Goal: Ask a question: Seek information or help from site administrators or community

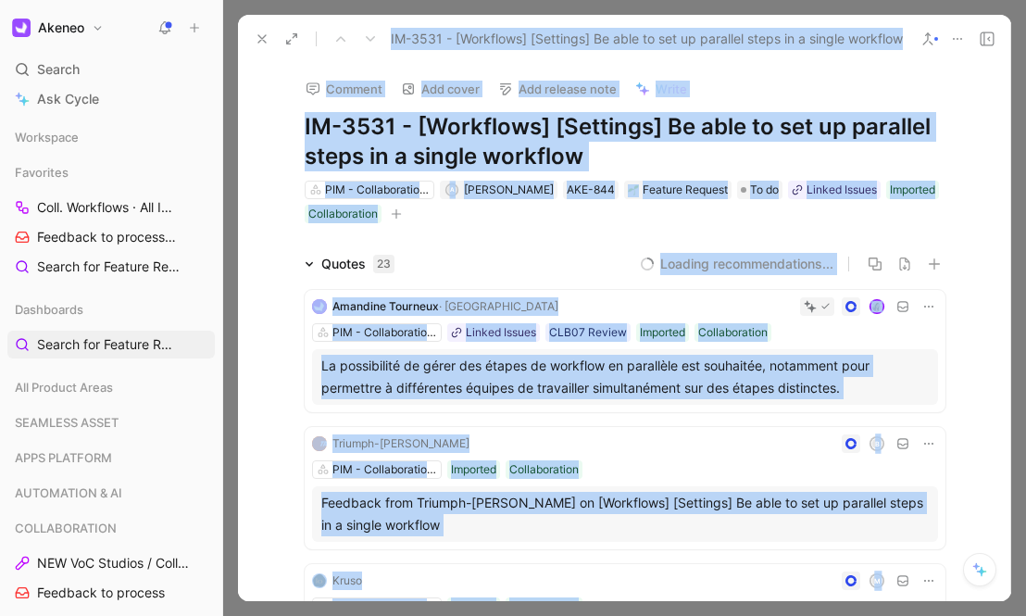
click at [505, 259] on div "Loading recommendations..." at bounding box center [677, 264] width 536 height 22
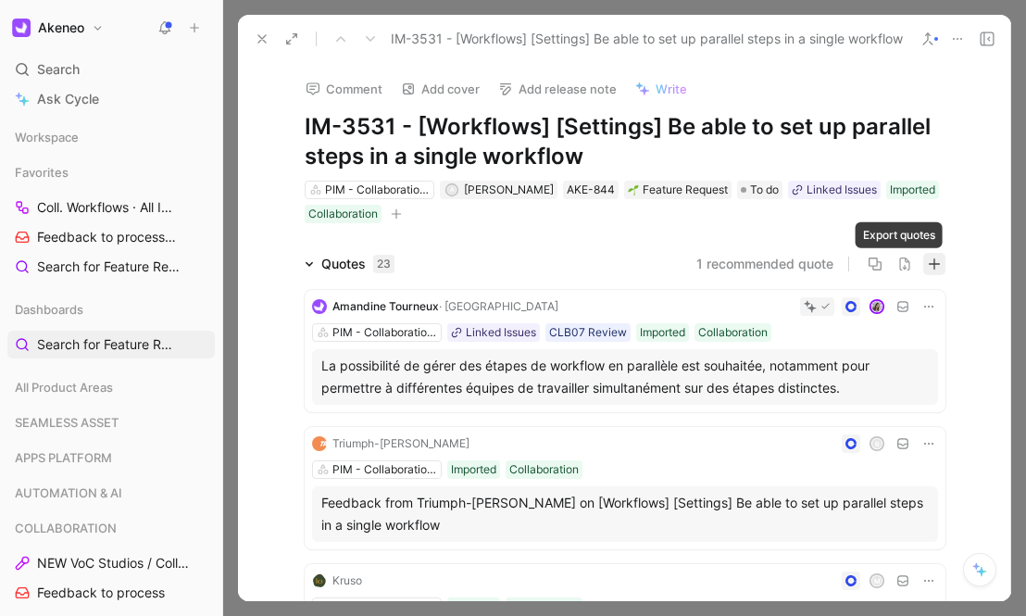
click at [928, 268] on icon "button" at bounding box center [934, 263] width 13 height 13
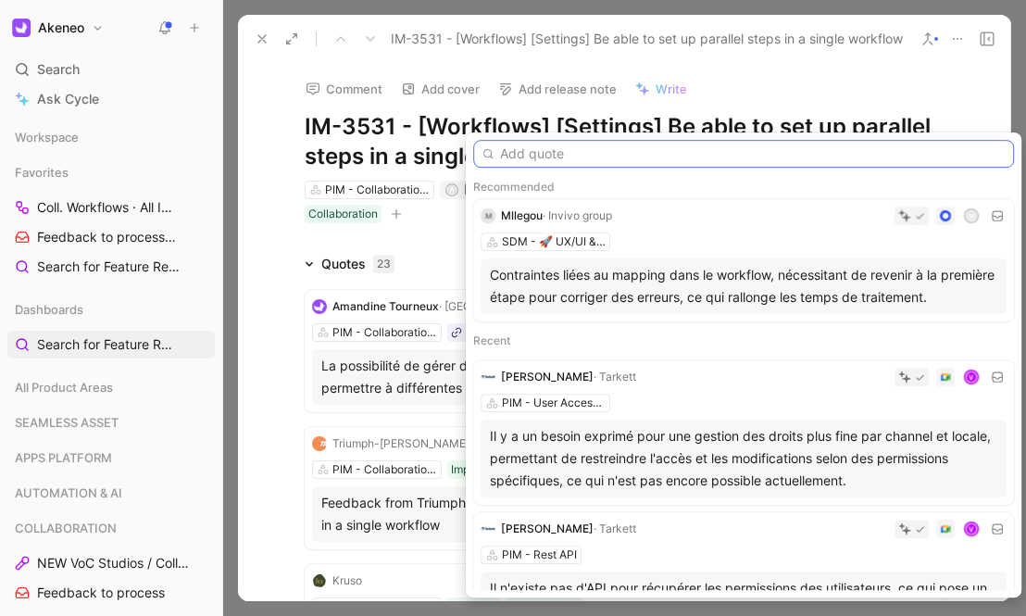
paste input "itled I had a question related to the Tiffany workflow steps : Say for e.g. I c…"
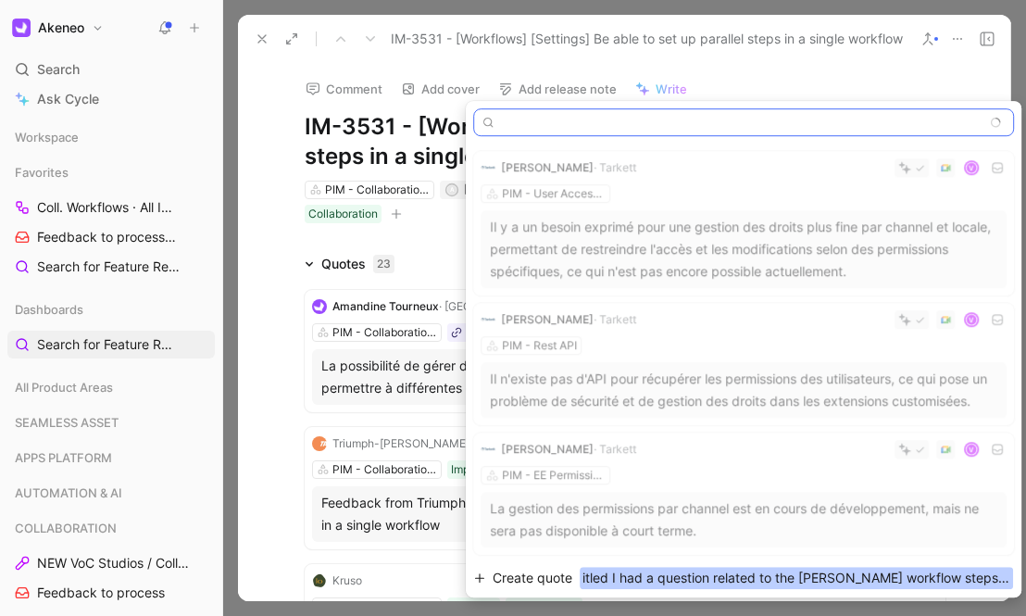
type input "itled I had a question related to the Tiffany workflow steps : Say for e.g. I c…"
click at [666, 571] on span "itled I had a question related to the Tiffany workflow steps : Say for e.g. I c…" at bounding box center [796, 578] width 433 height 22
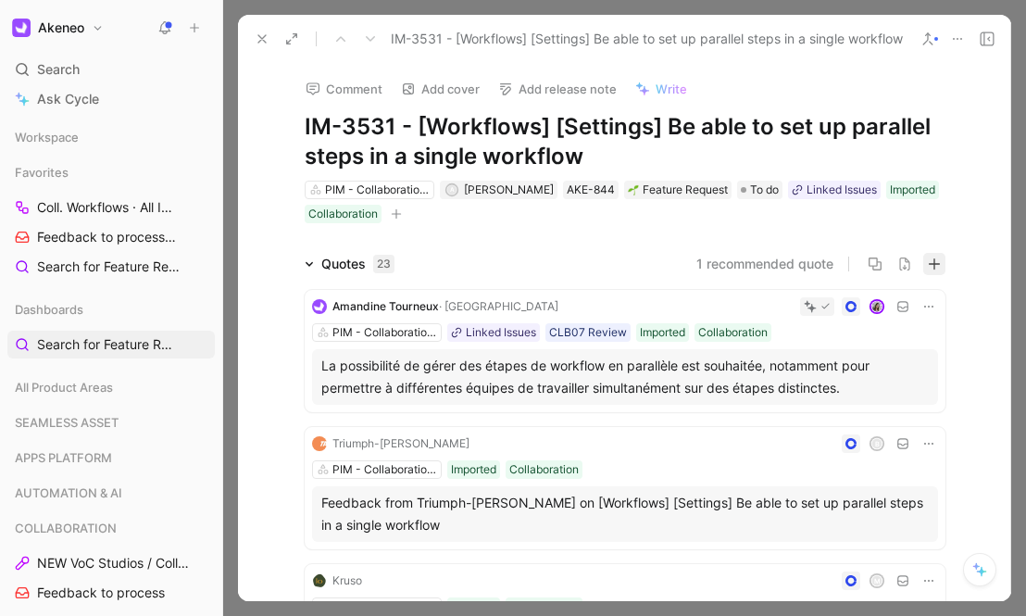
scroll to position [0, 0]
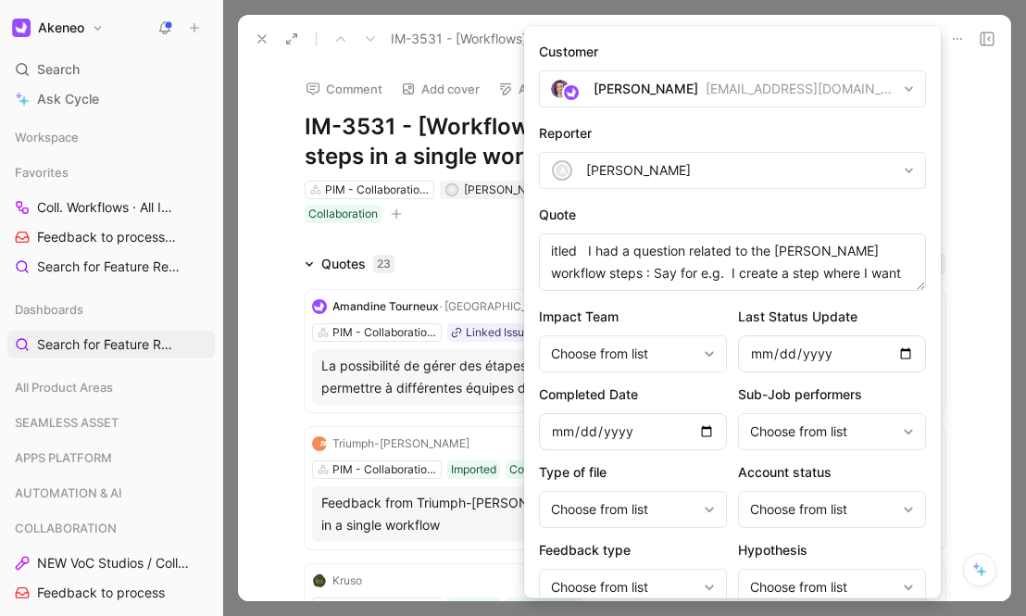
click at [633, 94] on div "[PERSON_NAME]" at bounding box center [646, 89] width 105 height 22
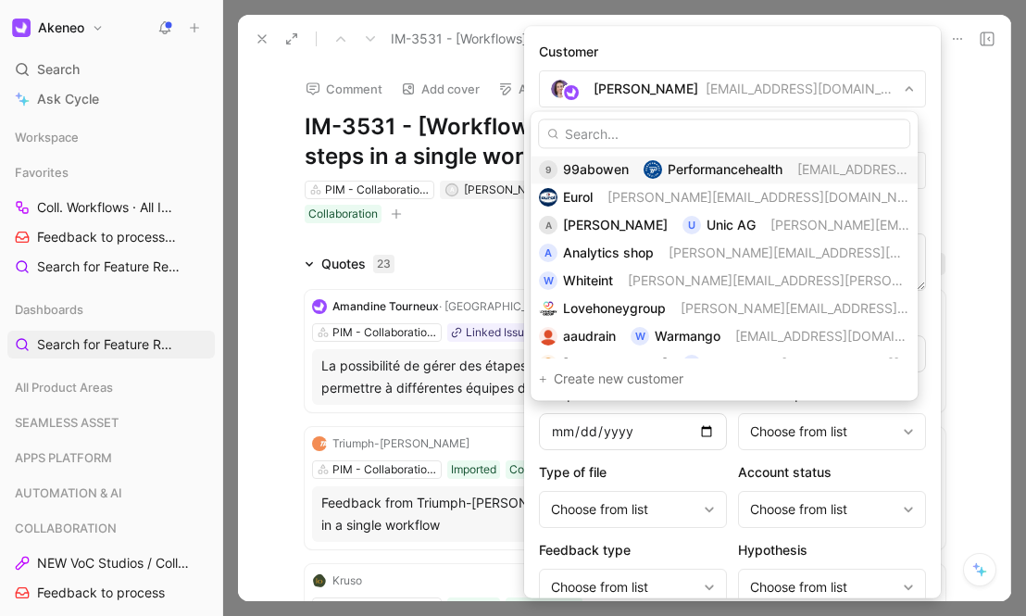
click at [631, 130] on input "text" at bounding box center [724, 134] width 372 height 30
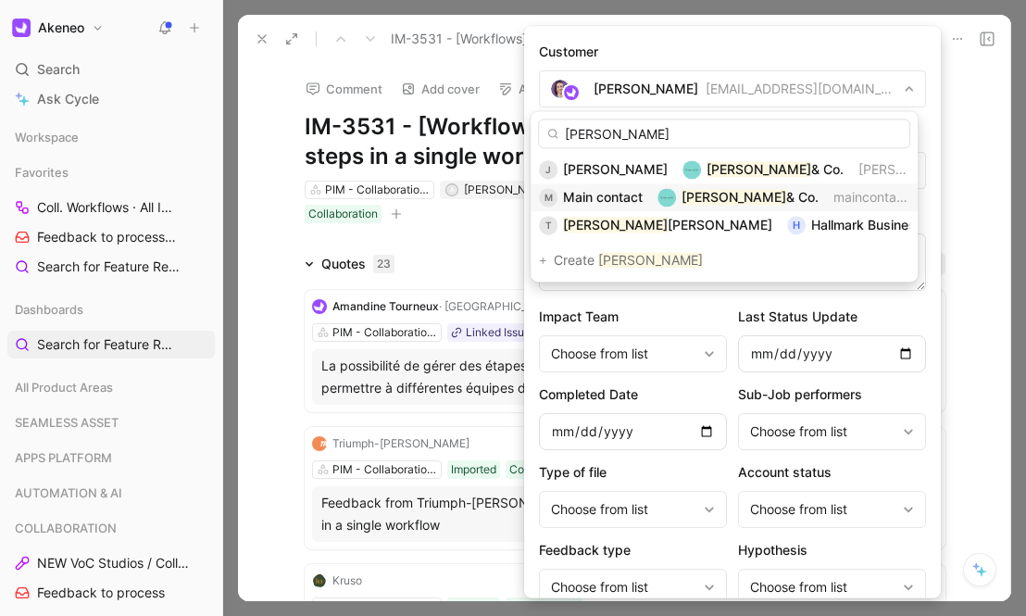
type input "tiffany"
click at [786, 194] on span "& Co." at bounding box center [802, 197] width 32 height 16
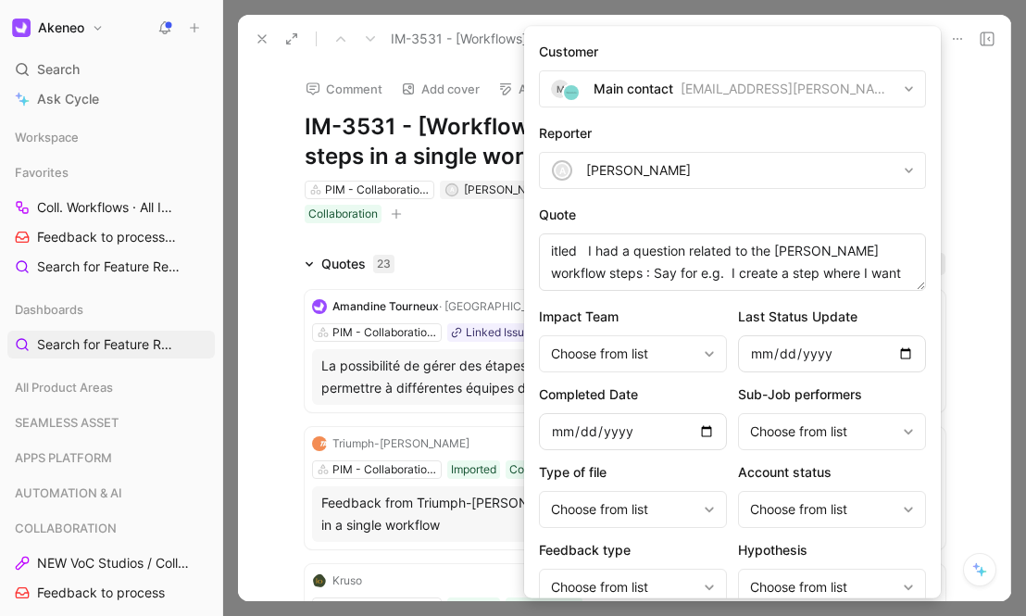
click at [646, 173] on div "[PERSON_NAME]" at bounding box center [638, 170] width 105 height 22
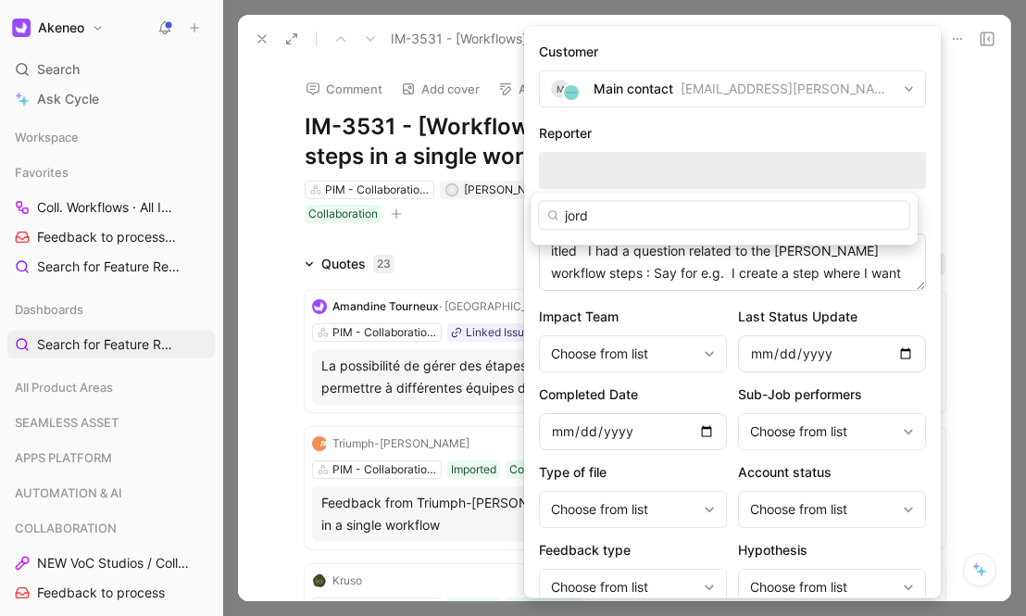
type input "jordy"
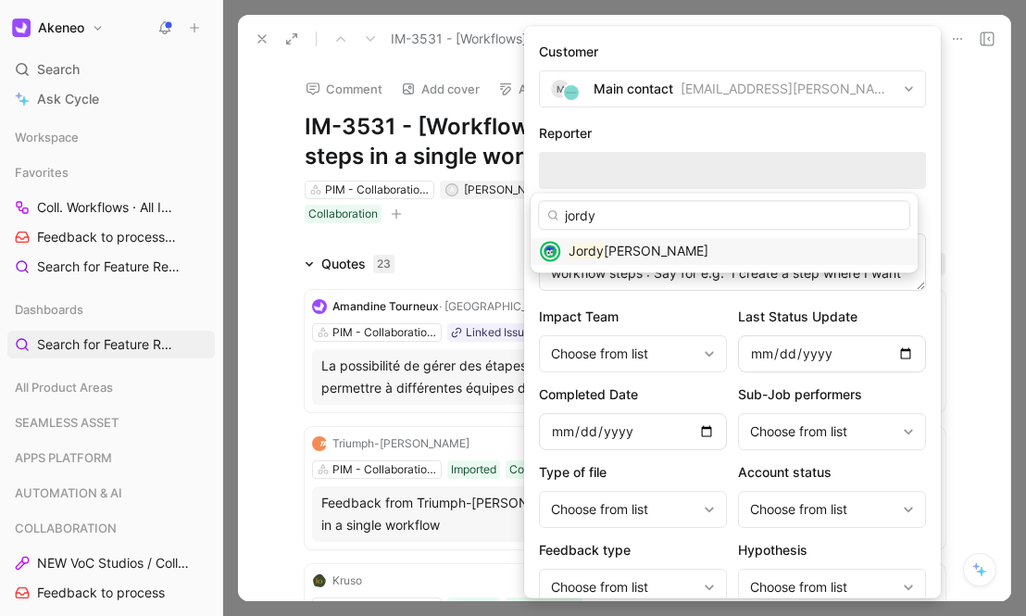
click at [634, 250] on span "Brandenburg" at bounding box center [656, 251] width 105 height 16
click at [555, 247] on div "Comment Add cover Add release note Write IM-3531 - [Workflows] [Settings] Be ab…" at bounding box center [624, 332] width 773 height 538
click at [554, 249] on div "Comment Add cover Add release note Write IM-3531 - [Workflows] [Settings] Be ab…" at bounding box center [624, 332] width 773 height 538
click at [600, 250] on div "Comment Add cover Add release note Write IM-3531 - [Workflows] [Settings] Be ab…" at bounding box center [624, 332] width 773 height 538
click at [636, 137] on h1 "IM-3531 - [Workflows] [Settings] Be able to set up parallel steps in a single w…" at bounding box center [625, 141] width 641 height 59
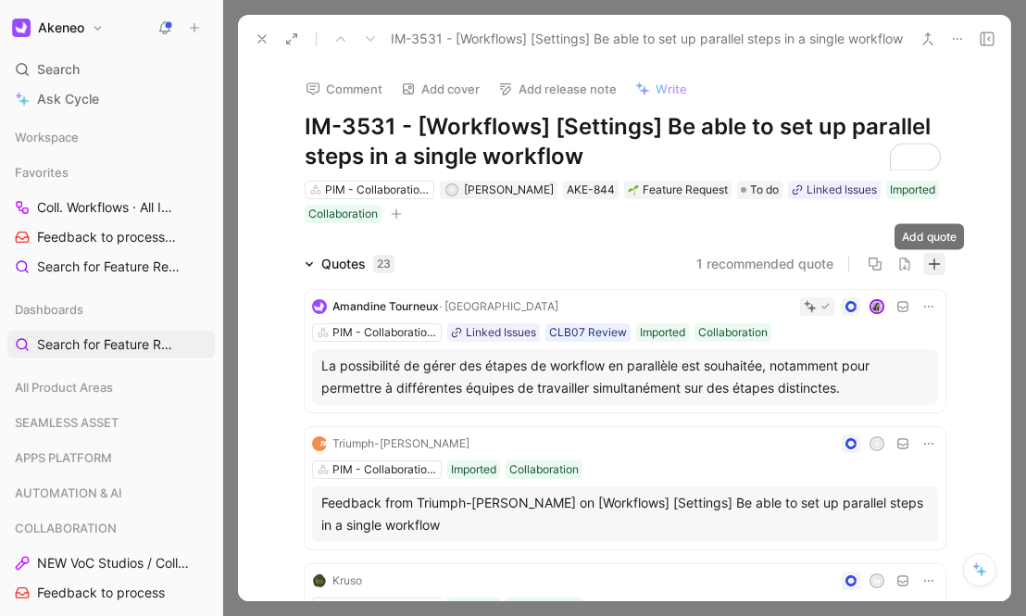
click at [931, 263] on icon "button" at bounding box center [933, 263] width 11 height 1
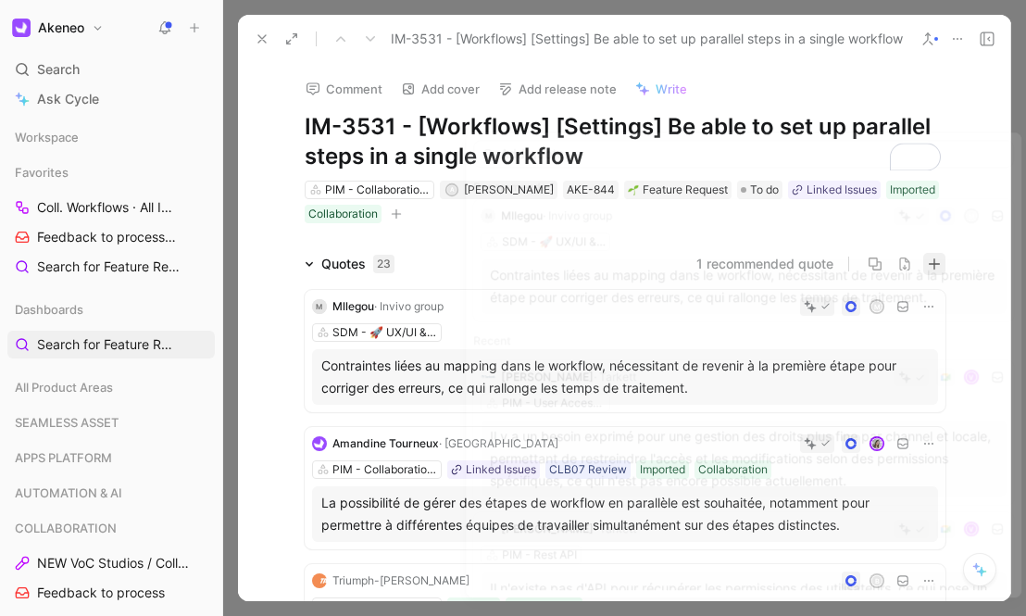
click at [567, 294] on div "Contraintes liées au mapping dans le workflow, nécessitant de revenir à la prem…" at bounding box center [743, 286] width 507 height 44
click at [923, 264] on button "button" at bounding box center [934, 264] width 22 height 22
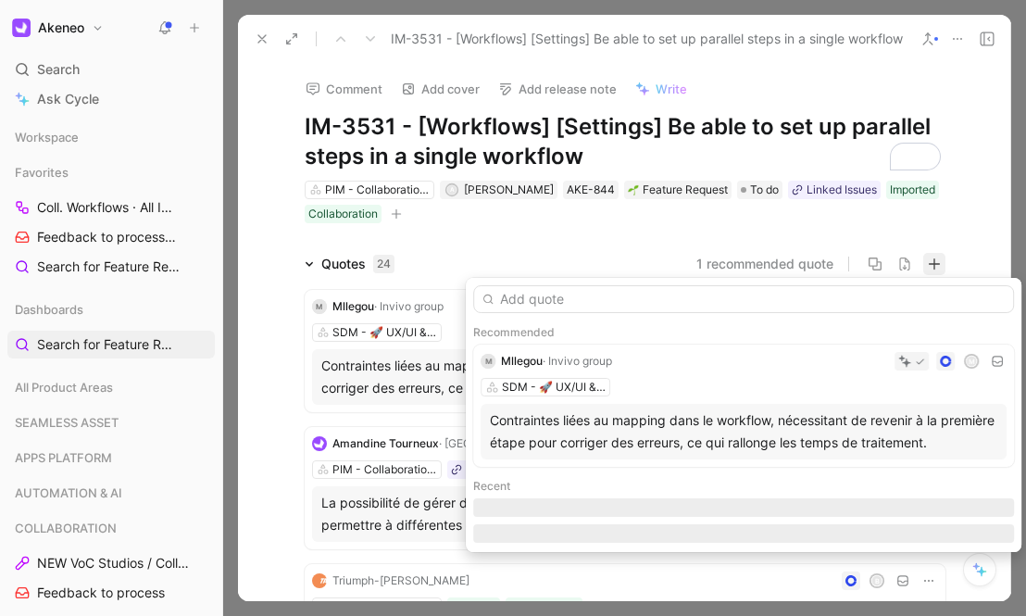
click at [679, 409] on div "Contraintes liées au mapping dans le workflow, nécessitant de revenir à la prem…" at bounding box center [743, 431] width 507 height 44
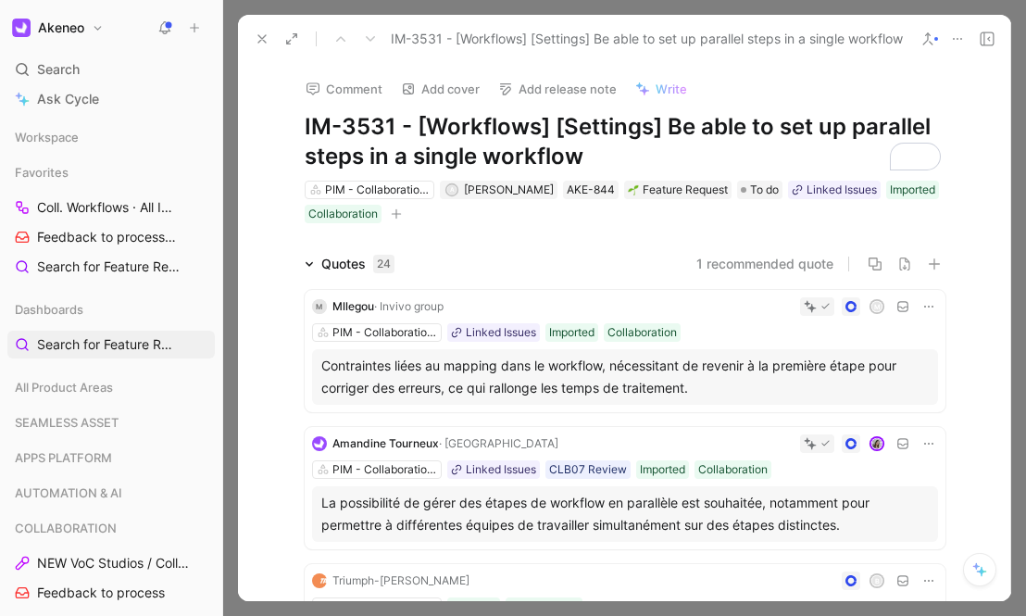
click at [585, 256] on div "1 recommended quote" at bounding box center [677, 264] width 536 height 22
click at [932, 259] on icon "button" at bounding box center [934, 263] width 13 height 13
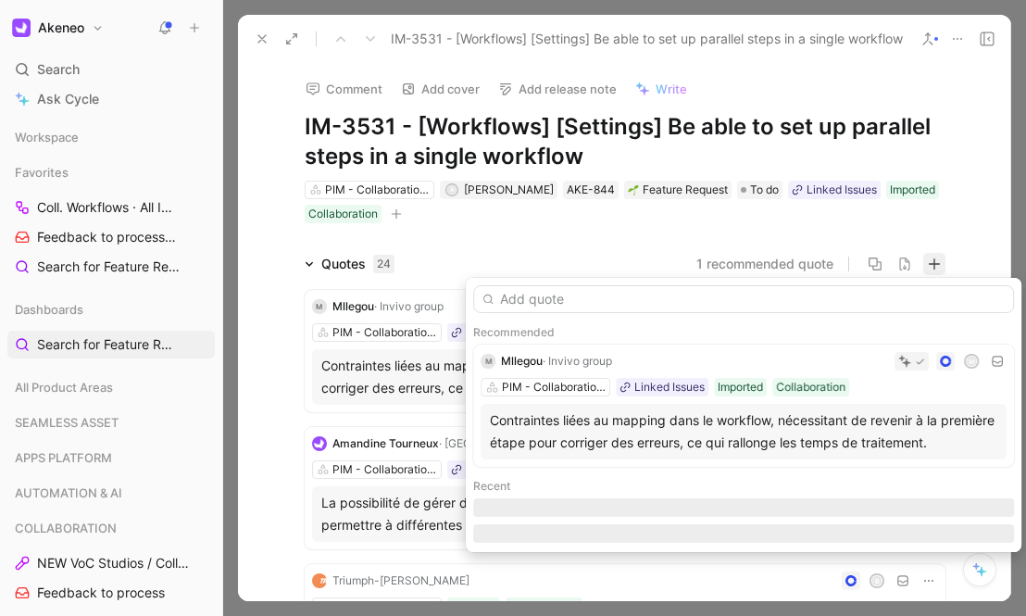
click at [605, 296] on input "text" at bounding box center [743, 299] width 541 height 28
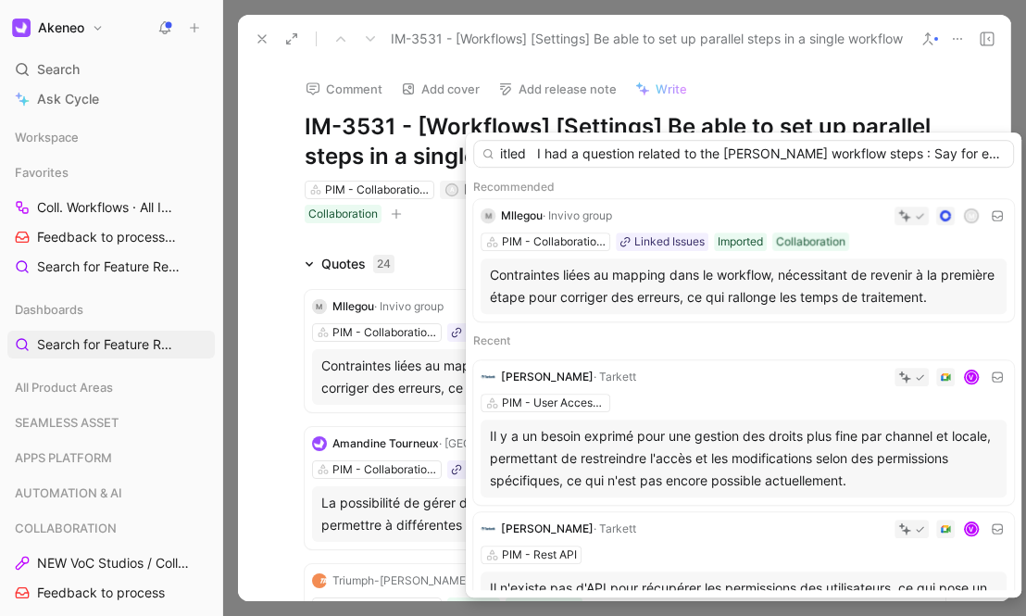
scroll to position [0, 4452]
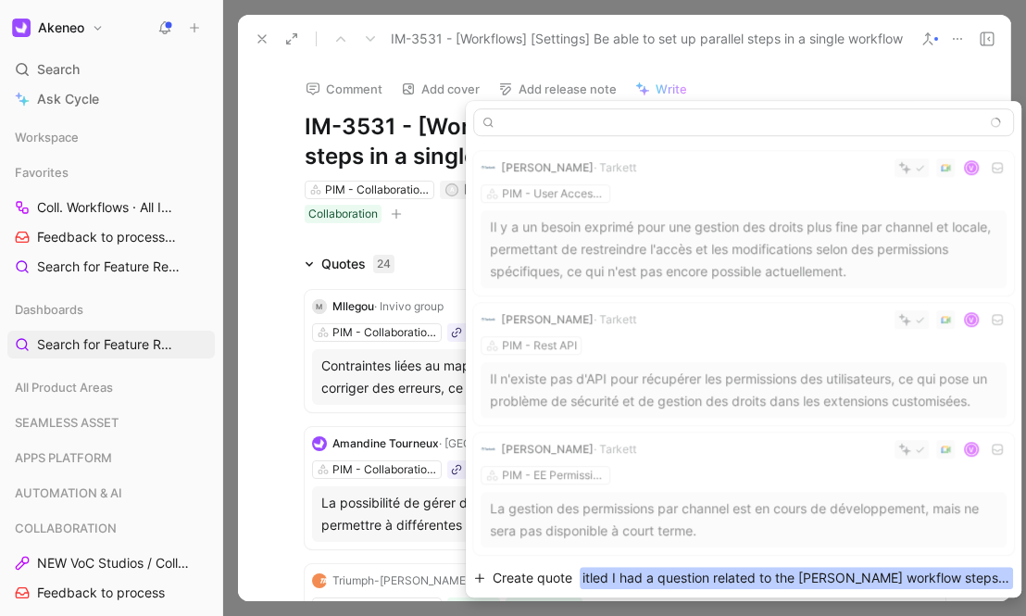
type input "itled I had a question related to the [PERSON_NAME] workflow steps : Say for e.…"
click at [649, 577] on span "itled I had a question related to the Tiffany workflow steps : Say for e.g. I c…" at bounding box center [796, 578] width 433 height 22
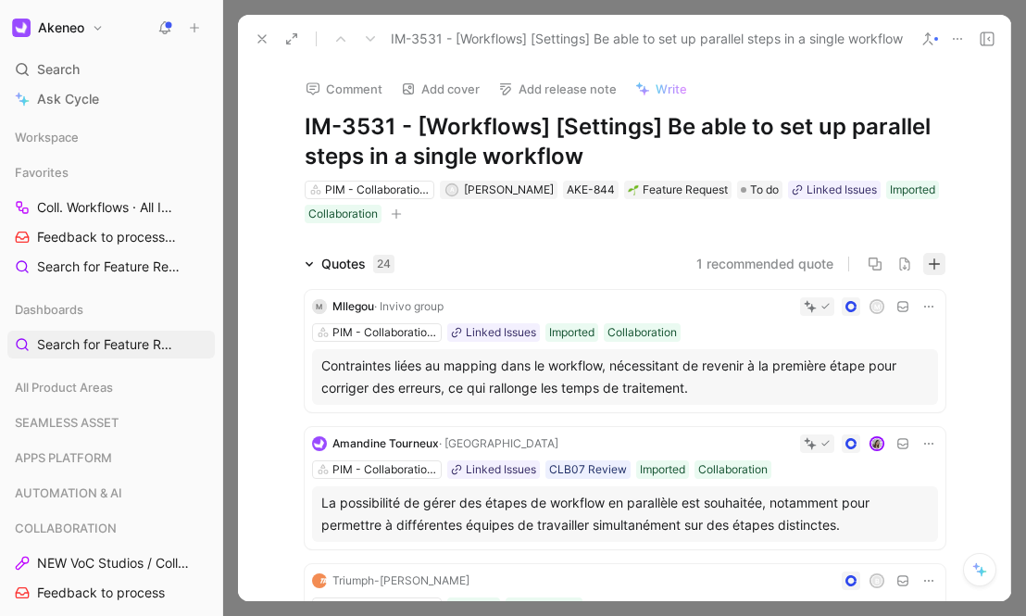
scroll to position [0, 0]
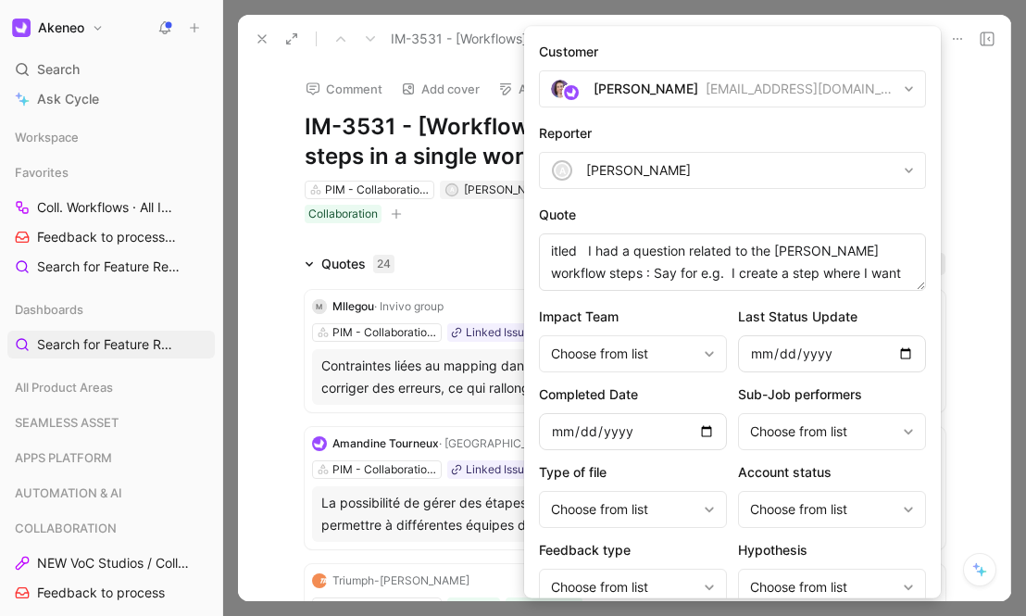
click at [644, 91] on div "[PERSON_NAME]" at bounding box center [646, 89] width 105 height 22
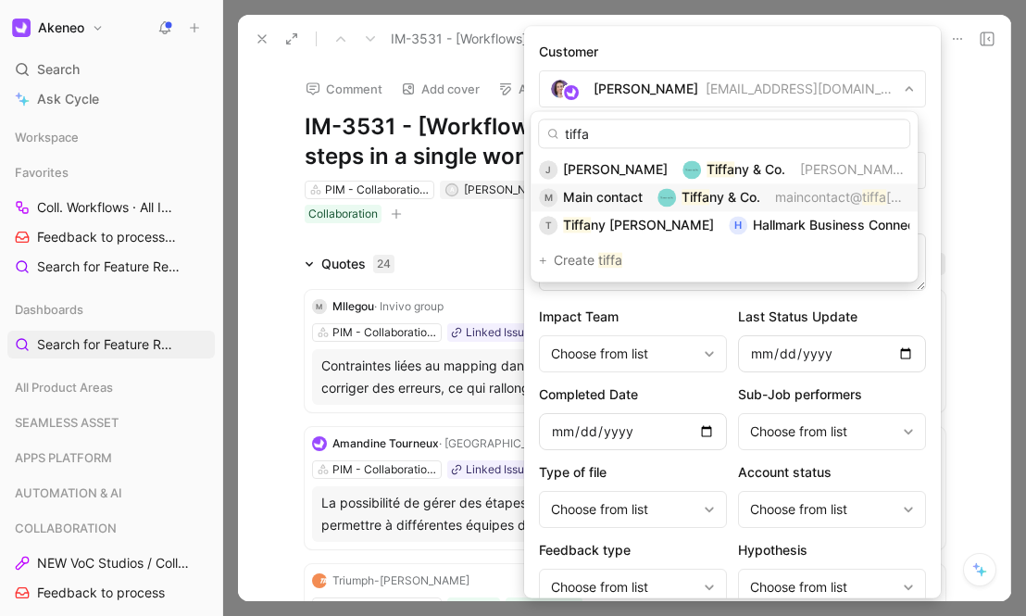
type input "tiffa"
click at [723, 195] on span "ny & Co." at bounding box center [734, 197] width 51 height 16
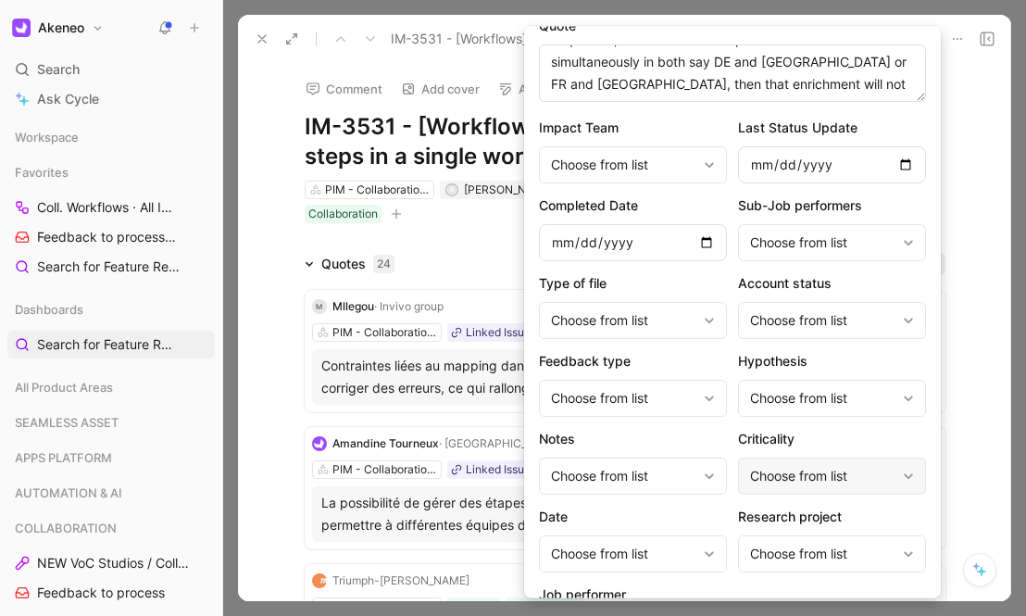
scroll to position [300, 0]
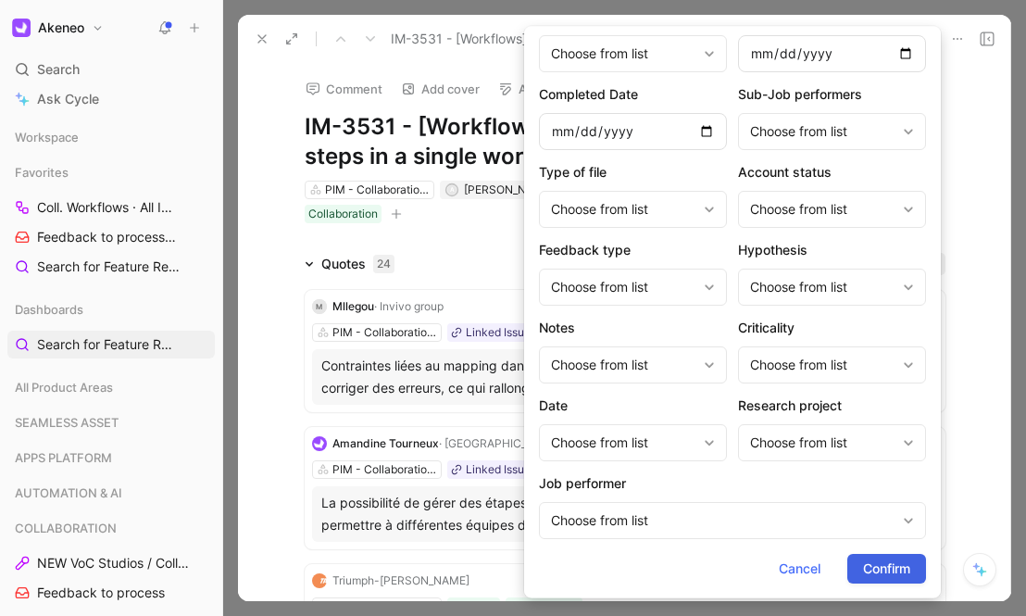
click at [909, 575] on button "Confirm" at bounding box center [886, 569] width 79 height 30
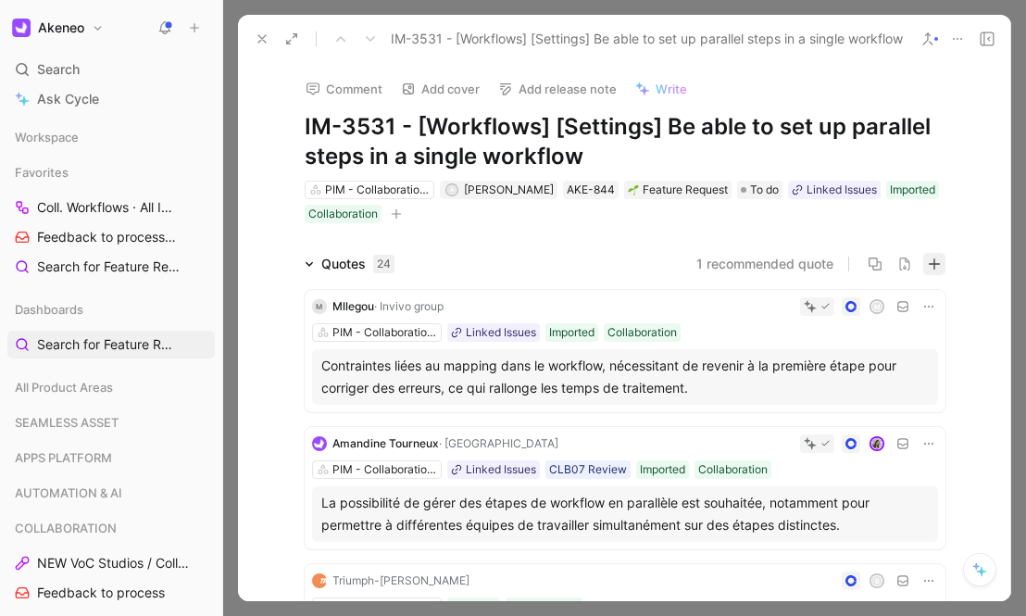
scroll to position [0, 0]
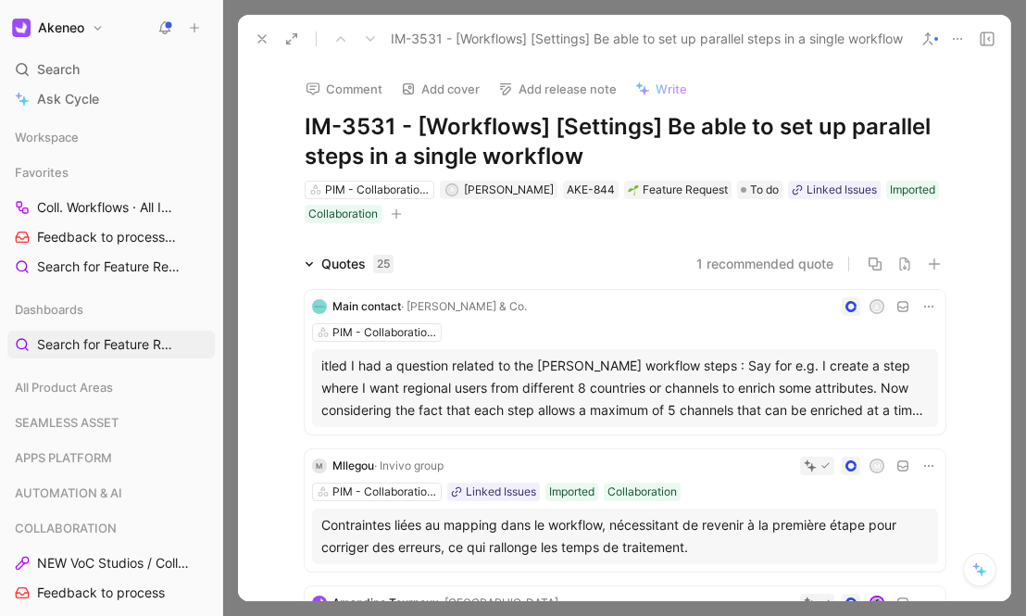
click at [469, 374] on div "itled I had a question related to the Tiffany workflow steps : Say for e.g. I c…" at bounding box center [624, 388] width 607 height 67
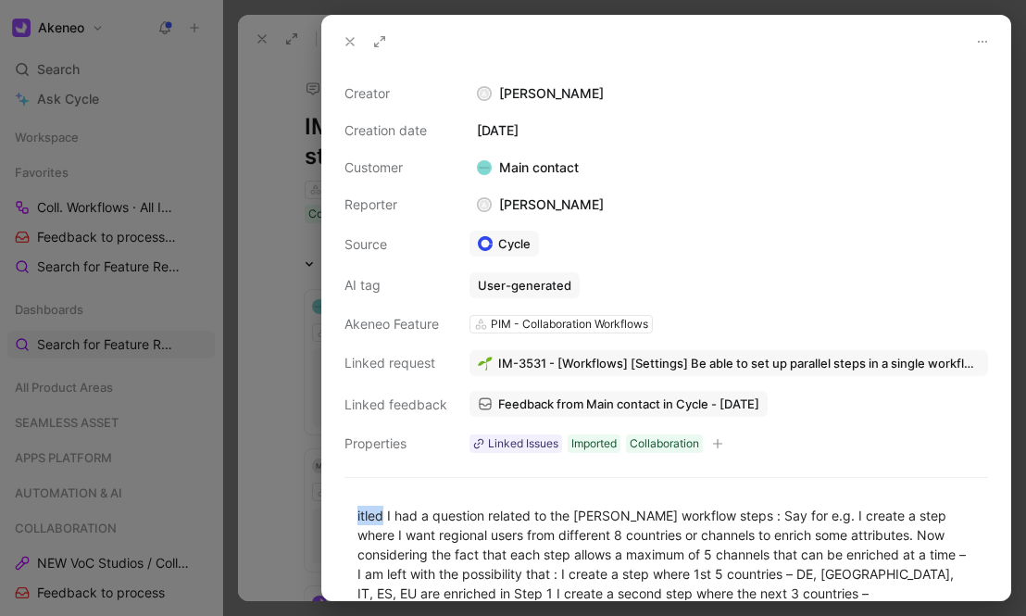
drag, startPoint x: 385, startPoint y: 514, endPoint x: 255, endPoint y: 492, distance: 132.4
click at [255, 492] on div "Creator A Aurélie Thirouard Creation date August 20, 2025 Customer Main contact…" at bounding box center [513, 308] width 1026 height 616
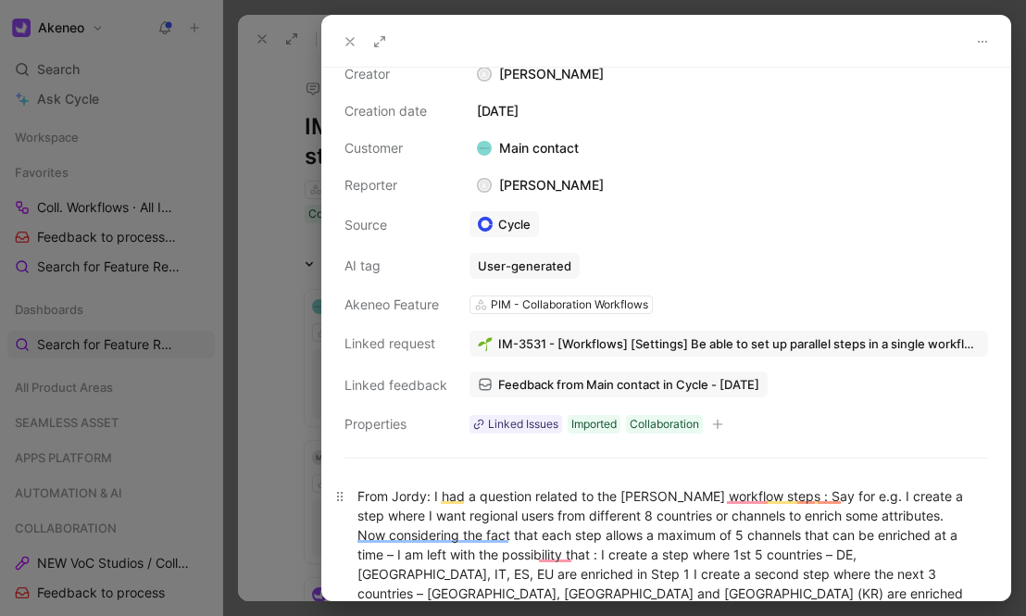
click at [775, 496] on div "From Jordy: I had a question related to the [PERSON_NAME] workflow steps : Say …" at bounding box center [666, 583] width 618 height 194
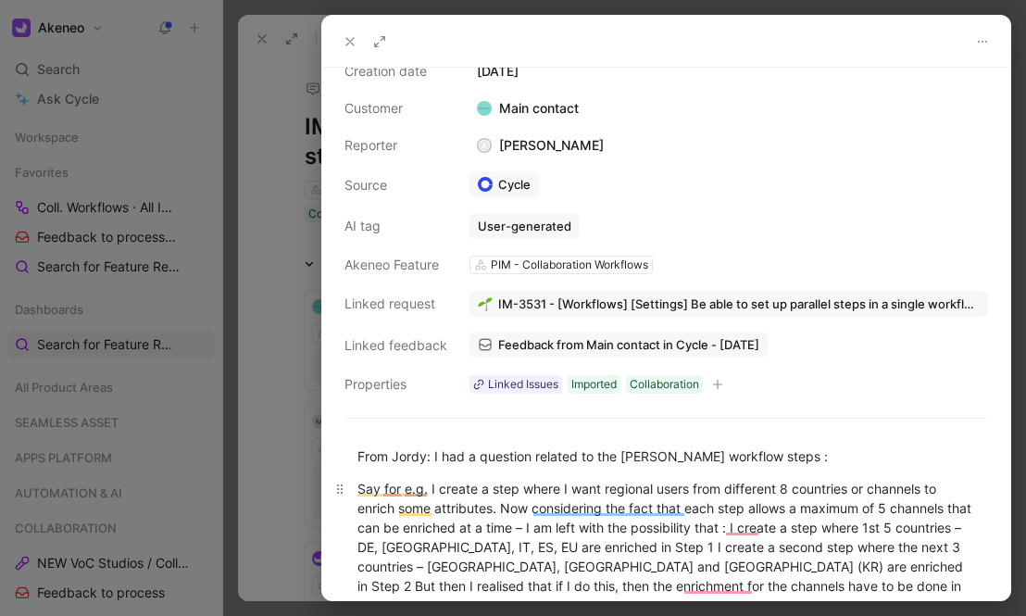
scroll to position [72, 0]
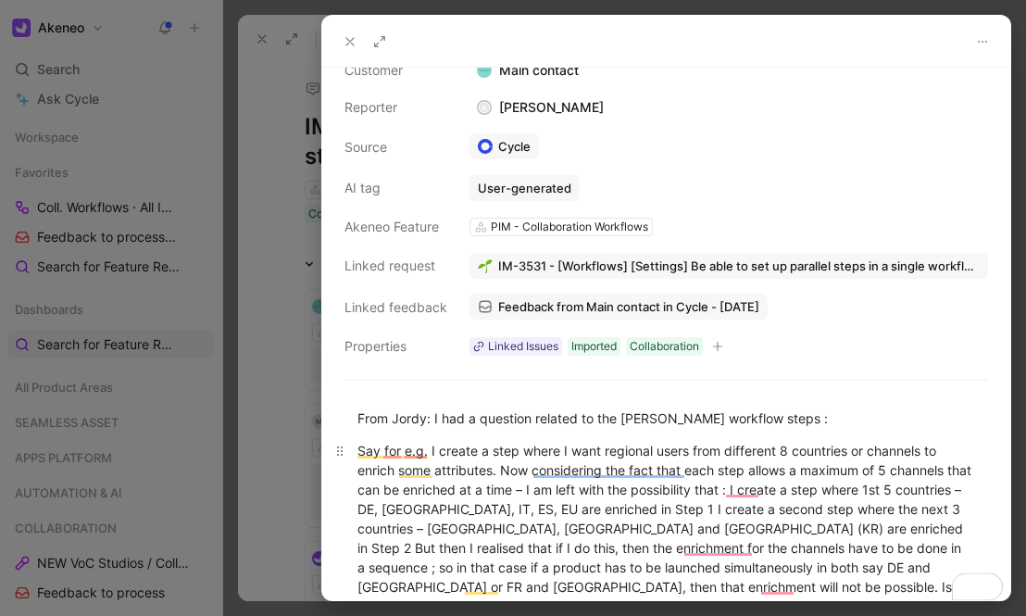
click at [708, 527] on div "Say for e.g. I create a step where I want regional users from different 8 count…" at bounding box center [666, 528] width 618 height 175
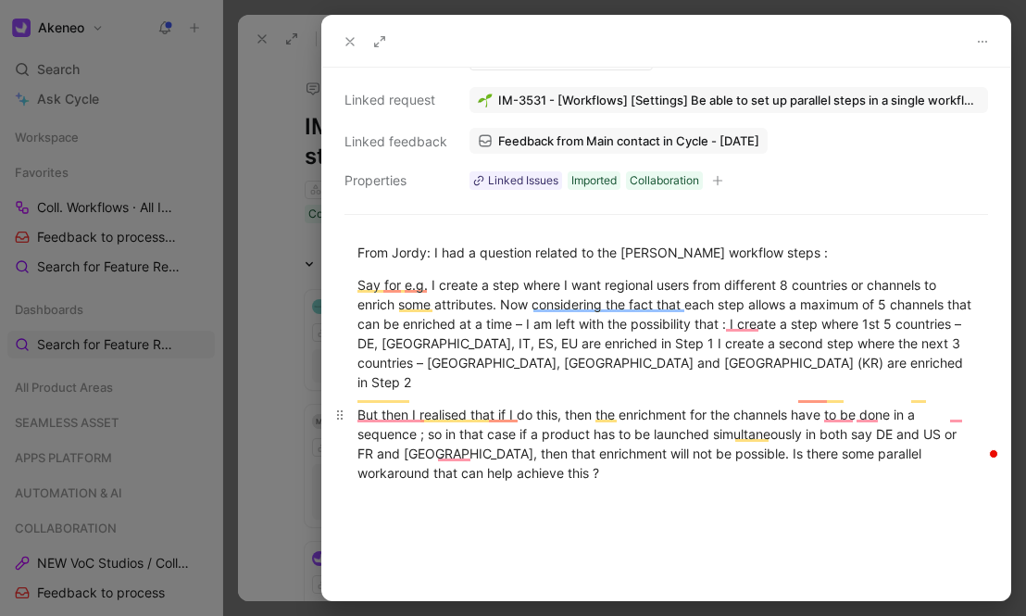
click at [643, 450] on div "But then I realised that if I do this, then the enrichment for the channels hav…" at bounding box center [666, 444] width 618 height 78
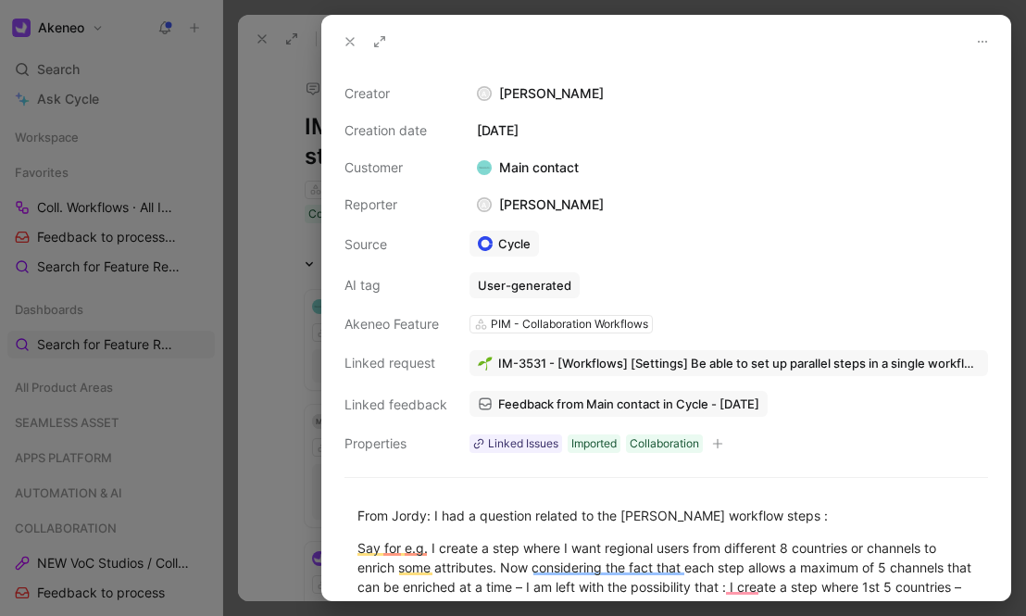
click at [350, 34] on icon at bounding box center [350, 41] width 15 height 15
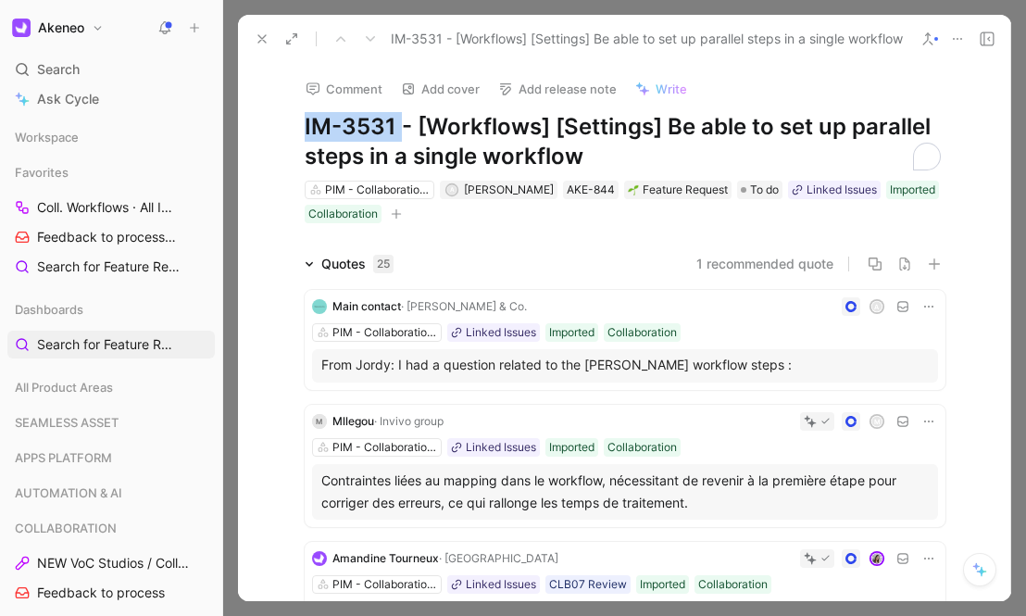
drag, startPoint x: 394, startPoint y: 123, endPoint x: 267, endPoint y: 112, distance: 128.3
click at [269, 112] on div "Comment Add cover Add release note Write IM-3531 - [Workflows] [Settings] Be ab…" at bounding box center [624, 144] width 711 height 162
click at [510, 364] on p "From Jordy: I had a question related to the [PERSON_NAME] workflow steps :" at bounding box center [624, 364] width 607 height 19
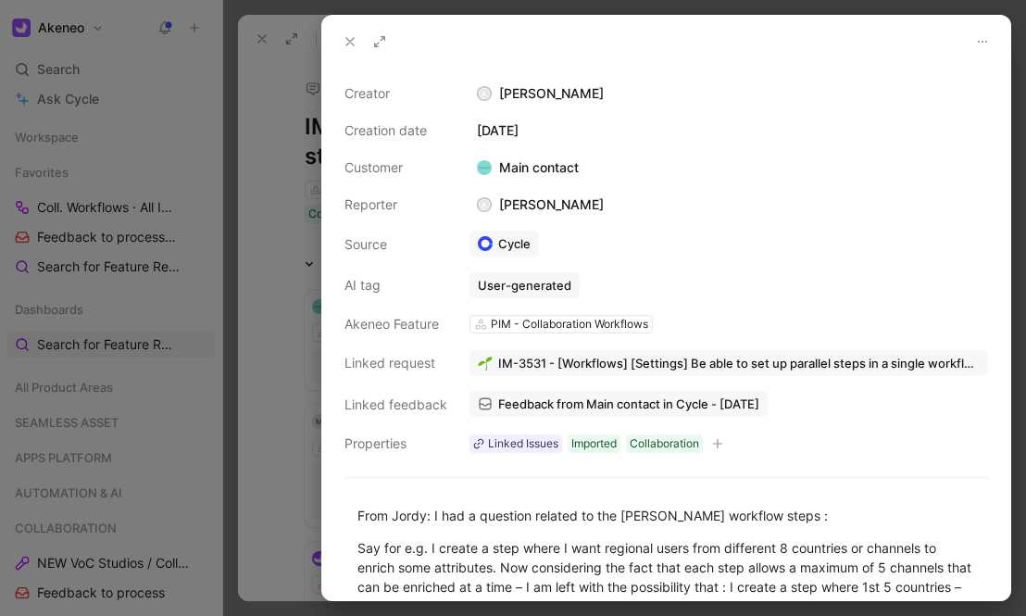
scroll to position [263, 0]
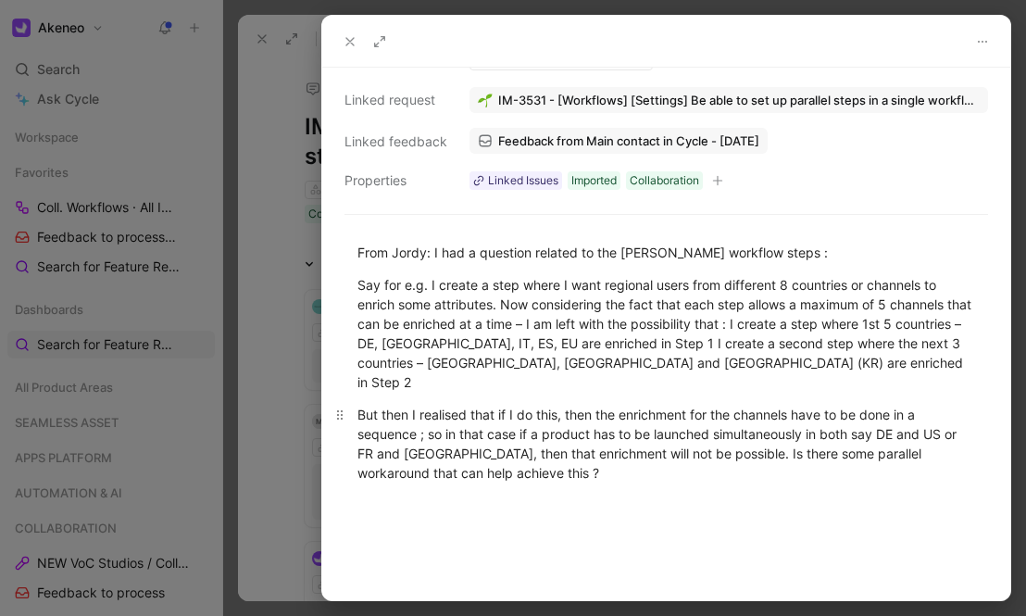
click at [532, 452] on div "But then I realised that if I do this, then the enrichment for the channels hav…" at bounding box center [666, 444] width 618 height 78
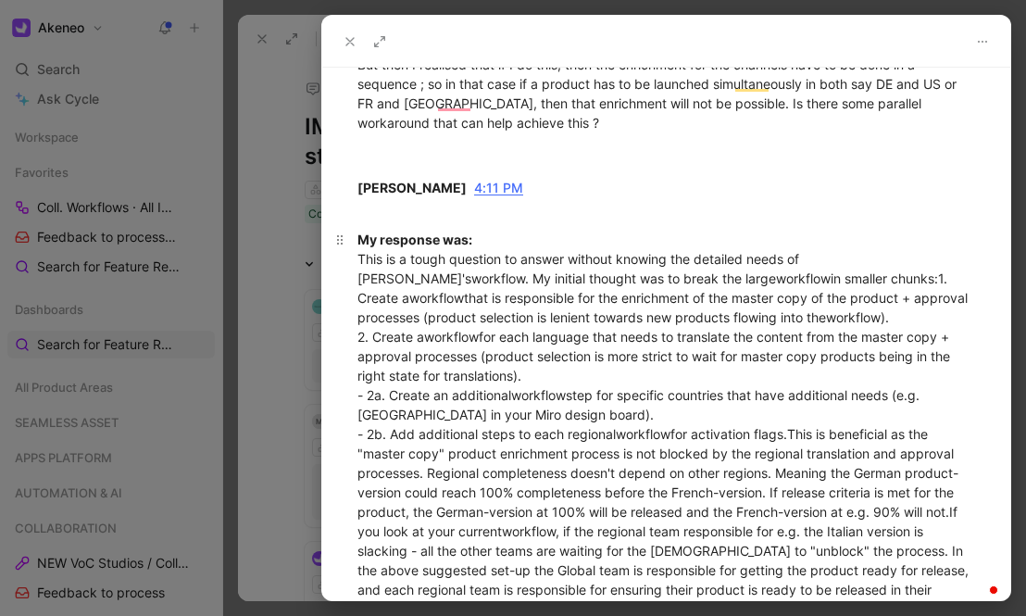
scroll to position [613, 0]
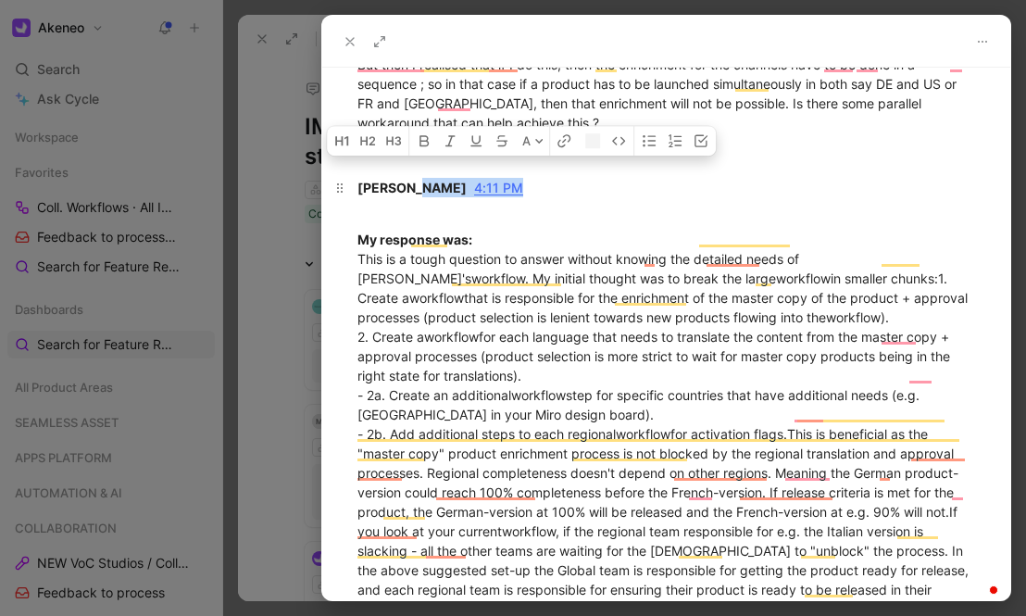
drag, startPoint x: 582, startPoint y: 174, endPoint x: 411, endPoint y: 170, distance: 170.4
click at [408, 178] on div "[PERSON_NAME] 4:11 PM" at bounding box center [666, 197] width 618 height 39
click at [565, 178] on div "[PERSON_NAME] 4:11 PM" at bounding box center [666, 197] width 618 height 39
drag, startPoint x: 563, startPoint y: 169, endPoint x: 482, endPoint y: 166, distance: 80.6
click at [482, 178] on div "[PERSON_NAME] 4:11 PM" at bounding box center [666, 197] width 618 height 39
